Goal: Information Seeking & Learning: Learn about a topic

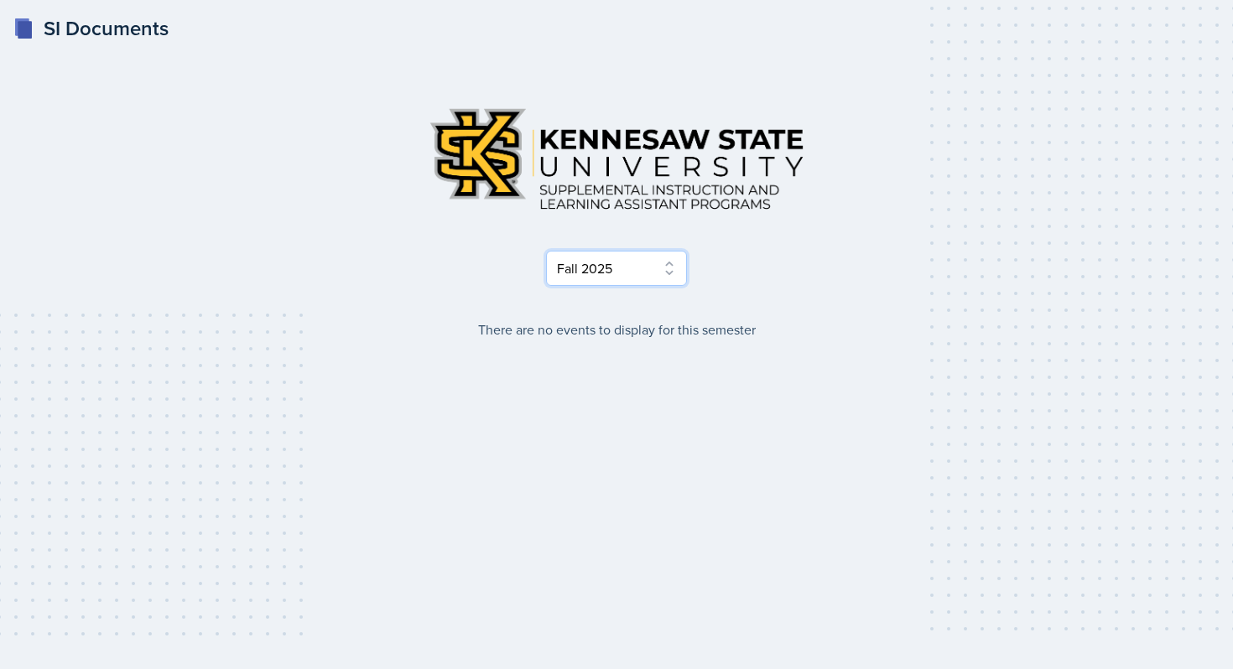
click at [646, 278] on select "Select Semester Fall 2025 Summer 2025 Spring 2025 Fall 2024 Summer 2024 Spring …" at bounding box center [616, 268] width 141 height 35
click at [546, 251] on select "Select Semester Fall 2025 Summer 2025 Spring 2025 Fall 2024 Summer 2024 Spring …" at bounding box center [616, 268] width 141 height 35
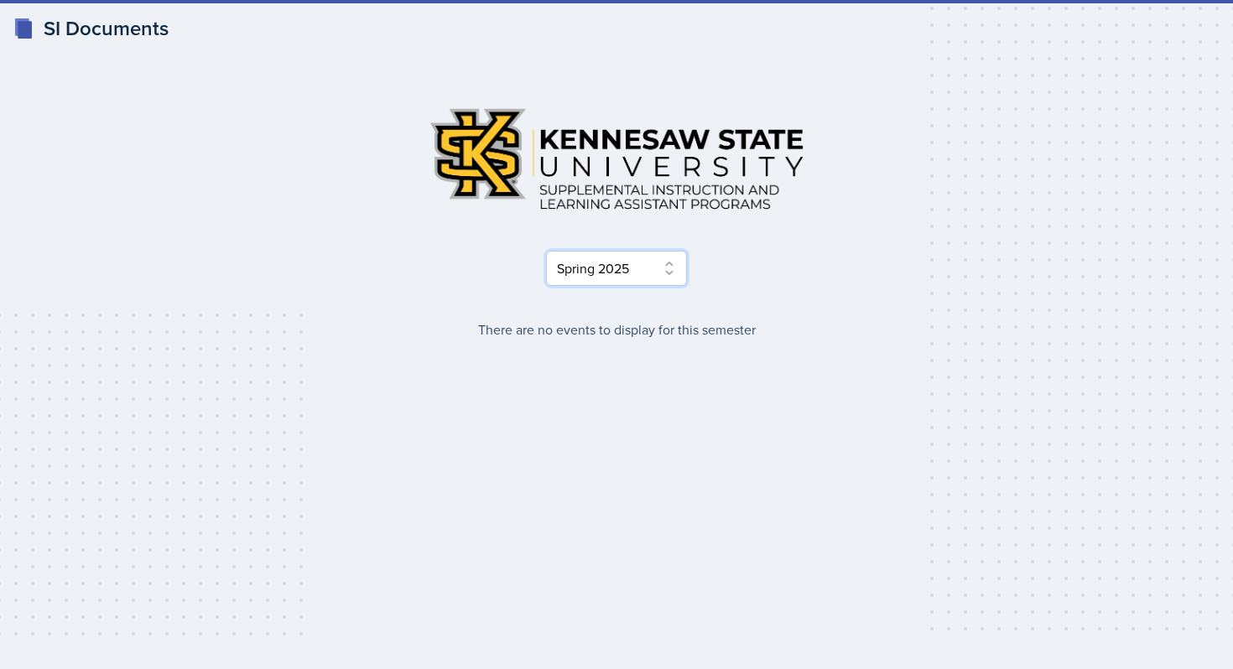
click at [644, 262] on select "Select Semester Fall 2025 Summer 2025 Spring 2025 Fall 2024 Summer 2024 Spring …" at bounding box center [616, 268] width 141 height 35
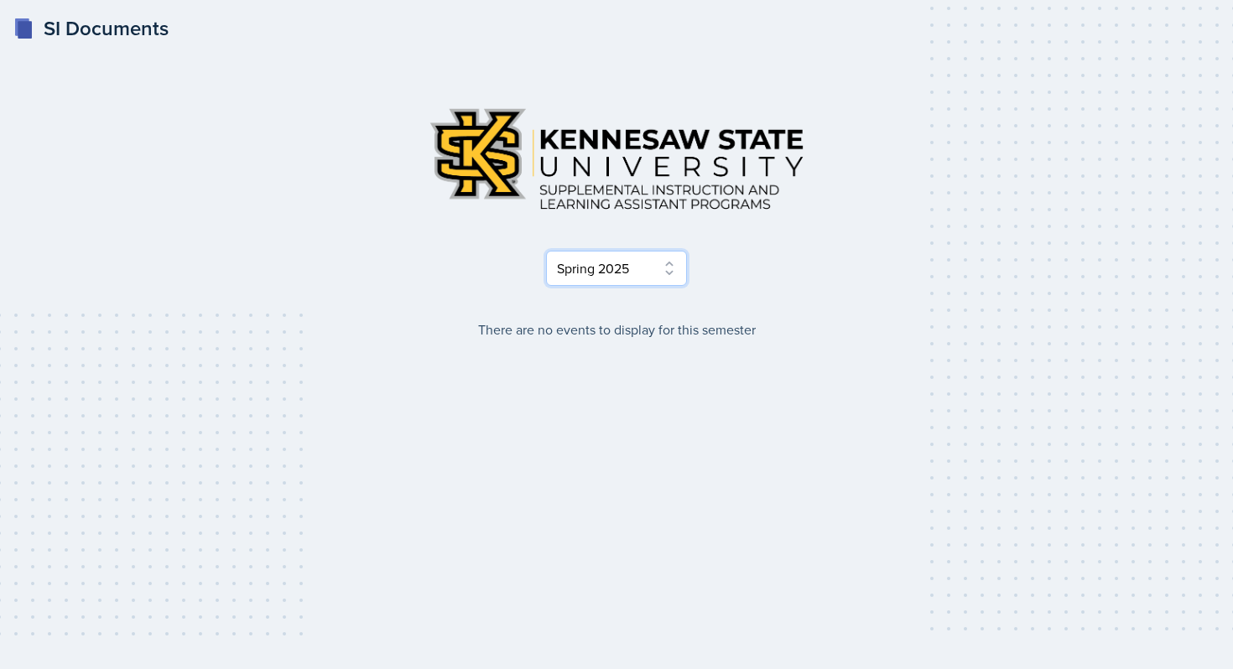
click at [546, 251] on select "Select Semester Fall 2025 Summer 2025 Spring 2025 Fall 2024 Summer 2024 Spring …" at bounding box center [616, 268] width 141 height 35
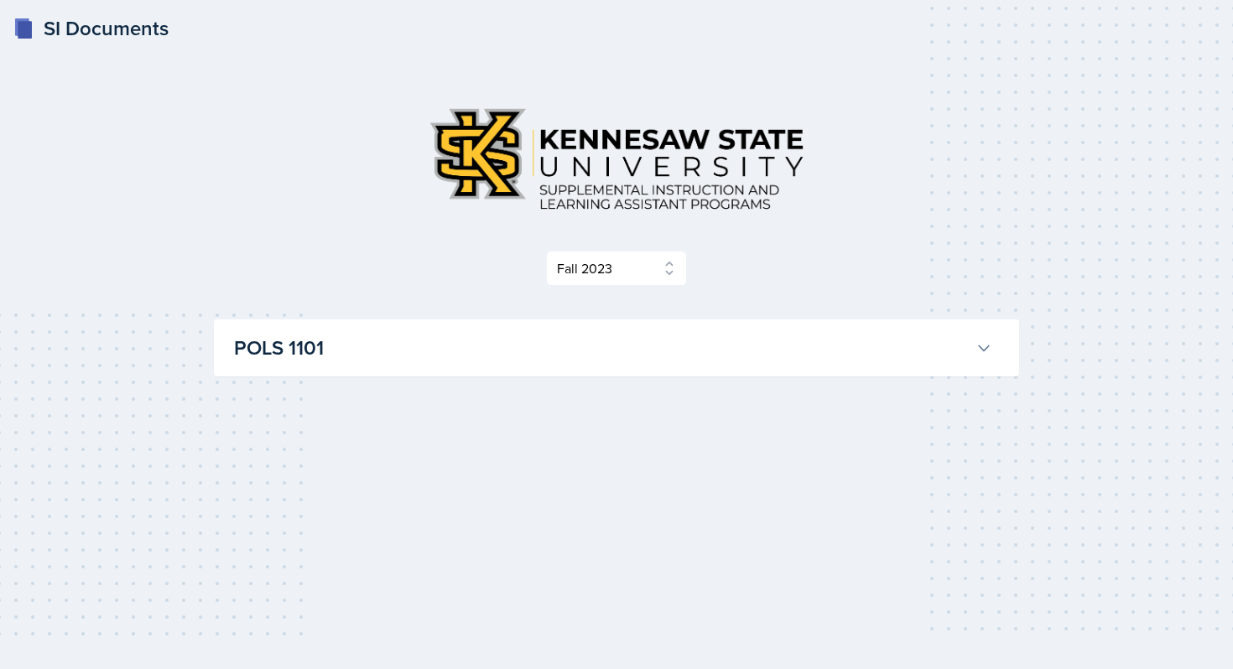
click at [630, 356] on h3 "POLS 1101" at bounding box center [601, 348] width 735 height 30
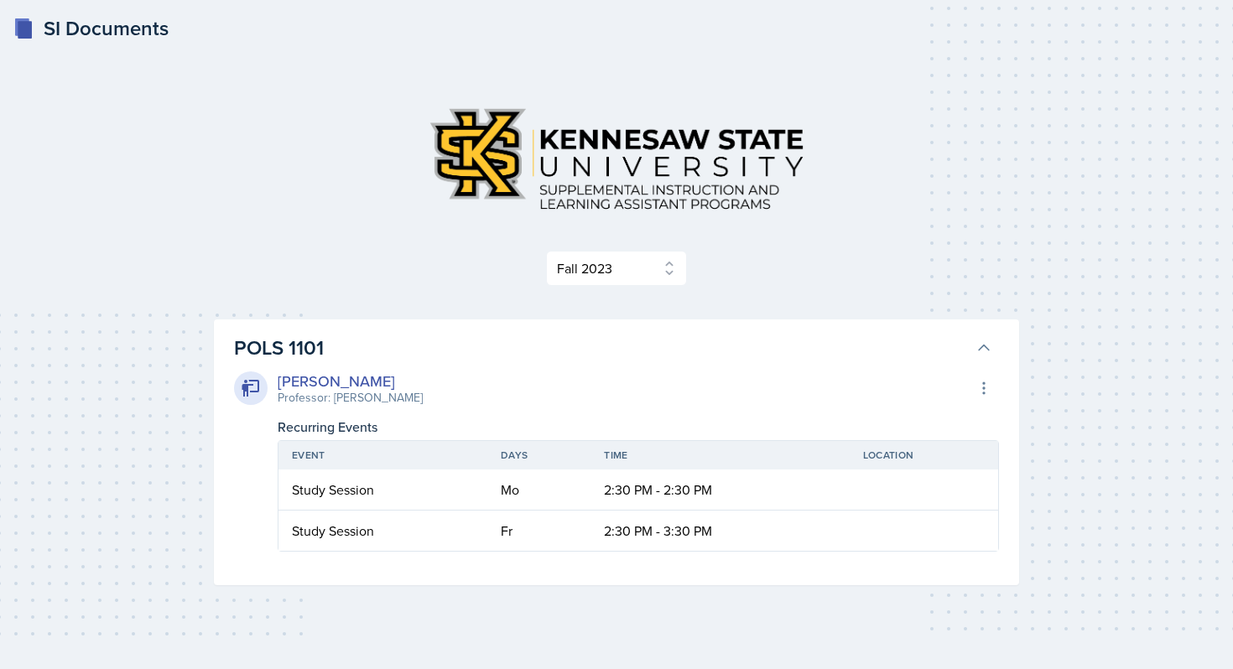
scroll to position [23, 0]
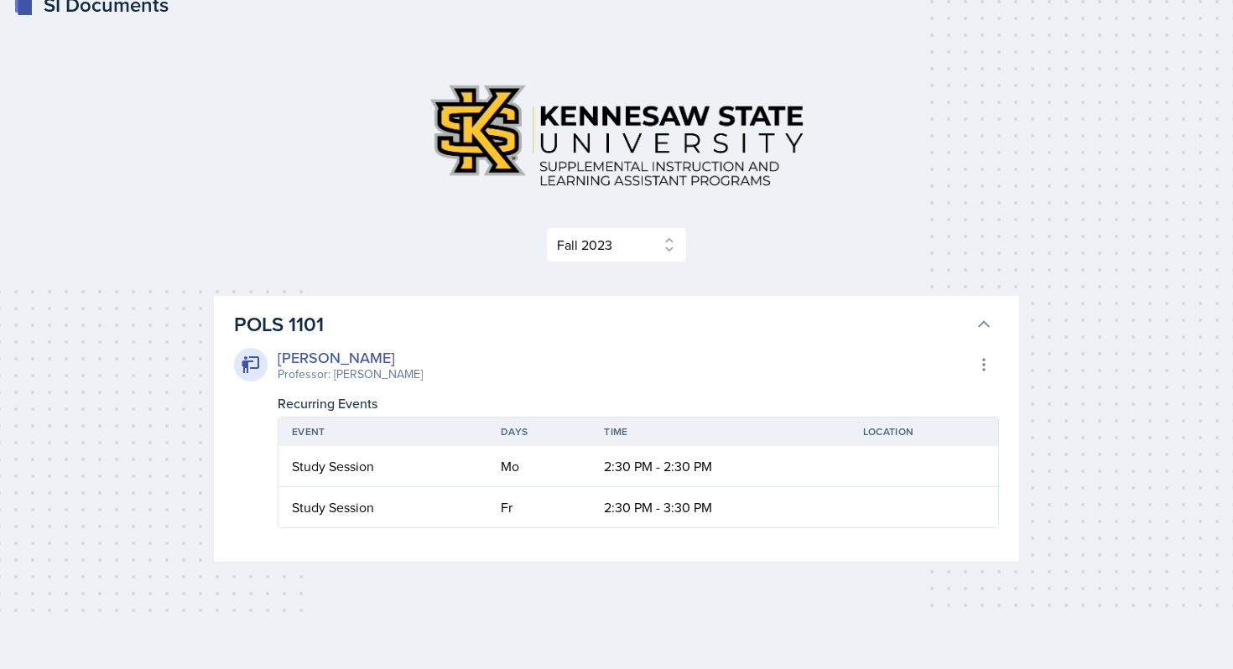
click at [630, 356] on div "[PERSON_NAME] Professor: [PERSON_NAME] Export to Google Calendar" at bounding box center [616, 364] width 765 height 37
click at [631, 321] on h3 "POLS 1101" at bounding box center [601, 324] width 735 height 30
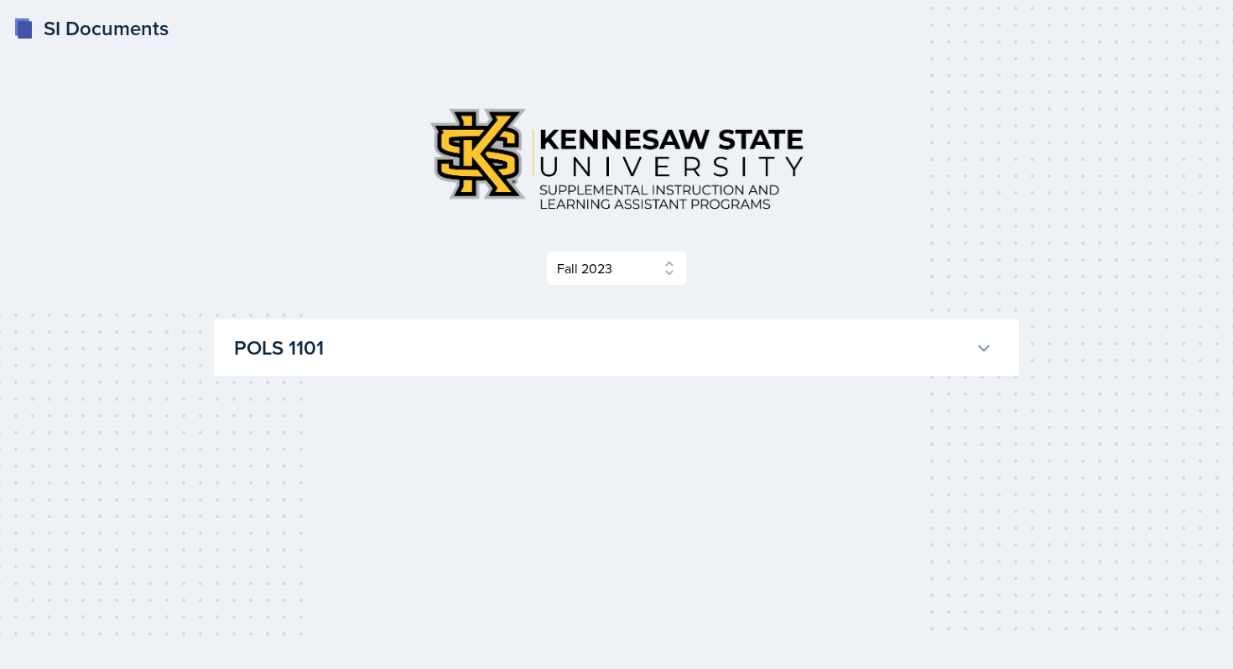
scroll to position [0, 0]
click at [643, 274] on select "Select Semester Fall 2025 Summer 2025 Spring 2025 Fall 2024 Summer 2024 Spring …" at bounding box center [616, 268] width 141 height 35
select select "fdafff46-e41d-4fb5-bc01-8e907fc441b1"
click at [546, 251] on select "Select Semester Fall 2025 Summer 2025 Spring 2025 Fall 2024 Summer 2024 Spring …" at bounding box center [616, 268] width 141 height 35
click at [651, 345] on h3 "CHEM 1211" at bounding box center [601, 348] width 735 height 30
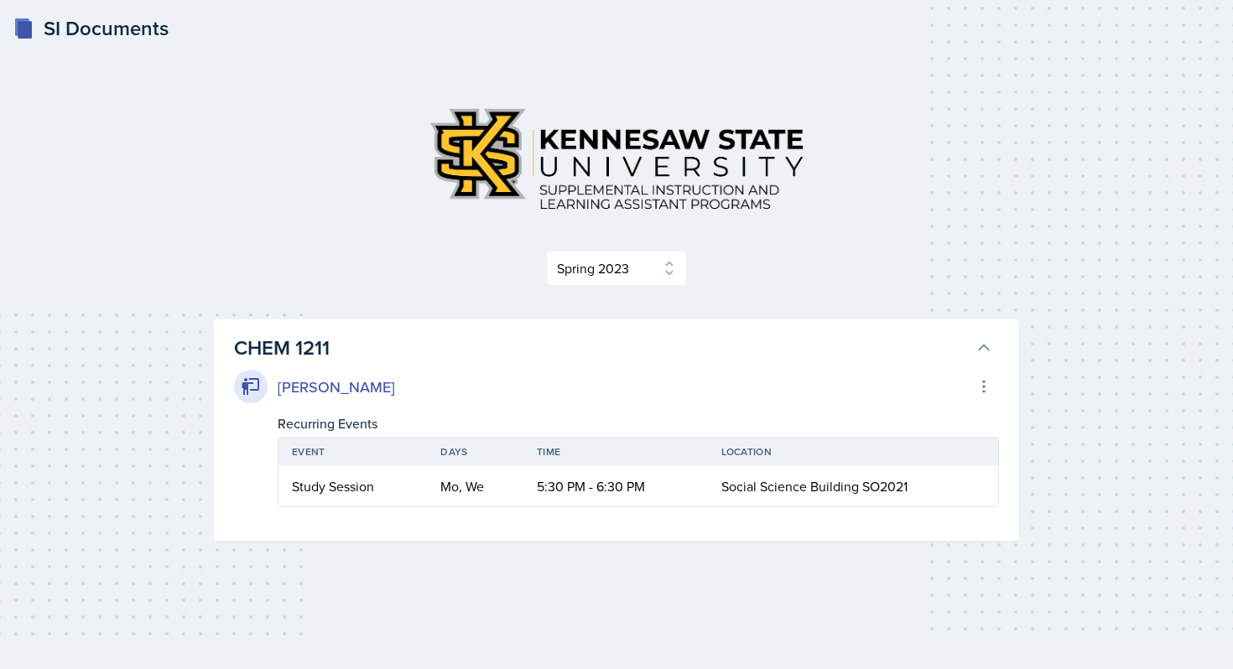
click at [651, 345] on h3 "CHEM 1211" at bounding box center [601, 348] width 735 height 30
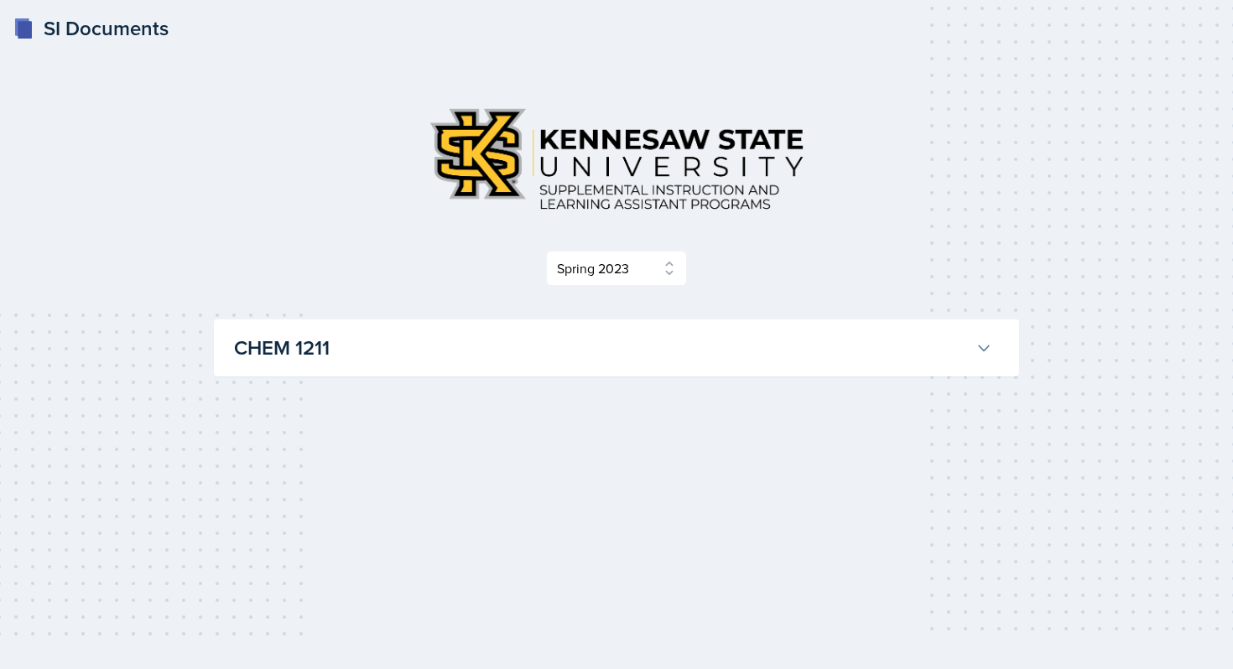
click at [680, 182] on img at bounding box center [616, 159] width 403 height 130
